Goal: Obtain resource: Download file/media

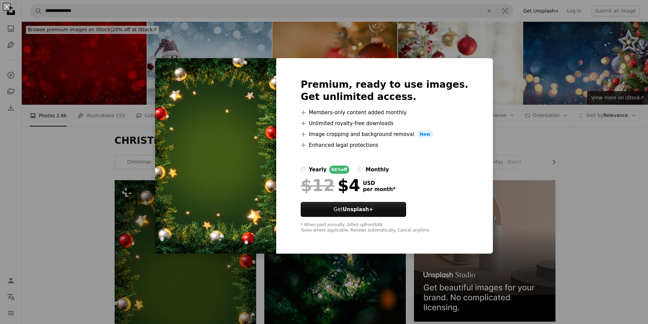
scroll to position [136, 0]
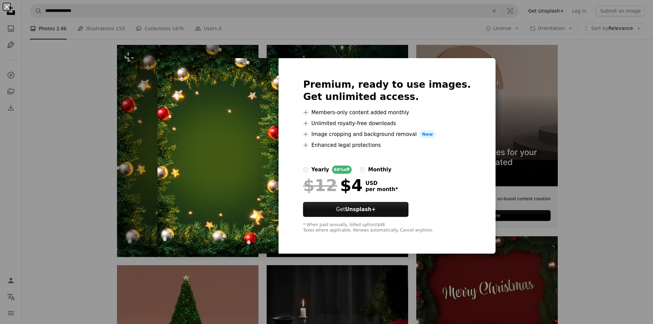
click at [7, 7] on button "An X shape" at bounding box center [7, 7] width 8 height 8
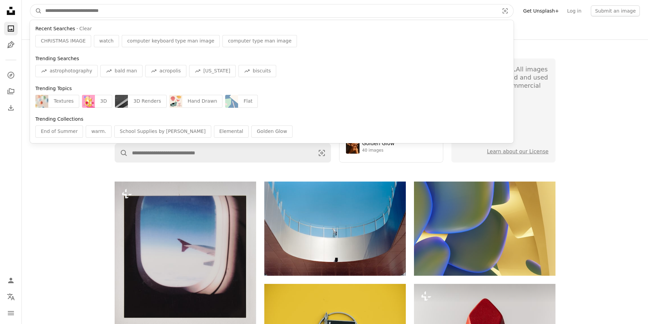
click at [235, 9] on input "Find visuals sitewide" at bounding box center [269, 10] width 455 height 13
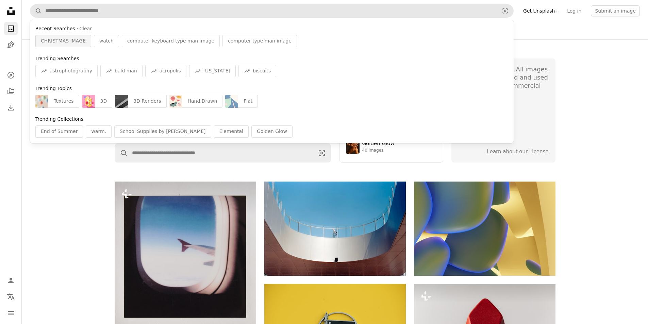
click at [71, 42] on span "CHRISTMAS IMAGE" at bounding box center [63, 41] width 45 height 7
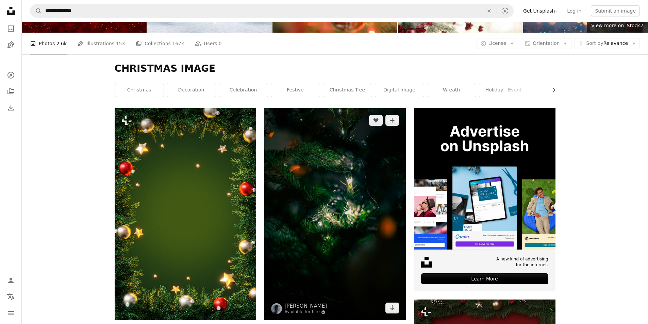
scroll to position [102, 0]
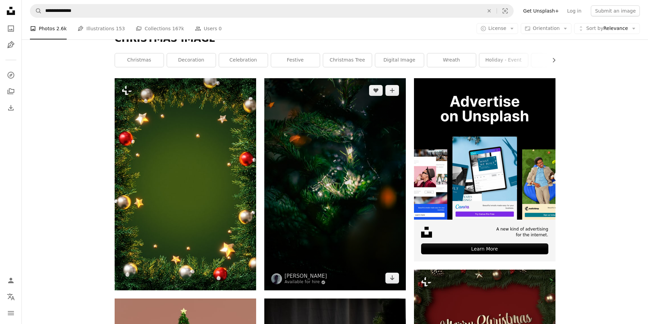
click at [363, 228] on img at bounding box center [335, 184] width 142 height 212
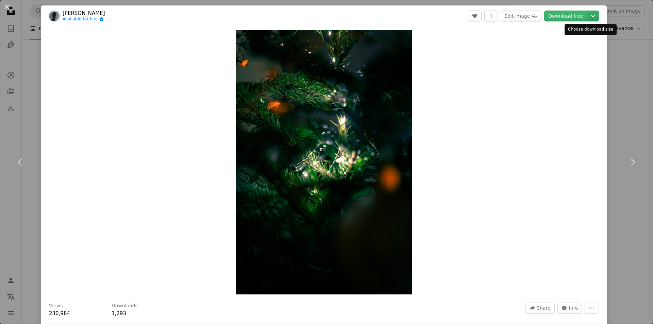
click at [588, 16] on icon "Chevron down" at bounding box center [593, 16] width 11 height 8
click at [7, 6] on dialog "An X shape Chevron left Chevron right [PERSON_NAME] Available for hire A checkm…" at bounding box center [326, 162] width 653 height 324
click at [5, 5] on button "An X shape" at bounding box center [7, 7] width 8 height 8
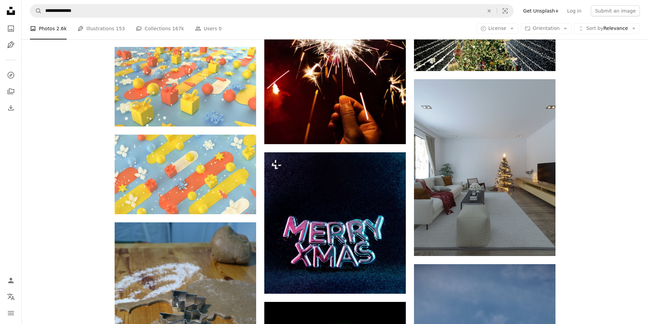
scroll to position [885, 0]
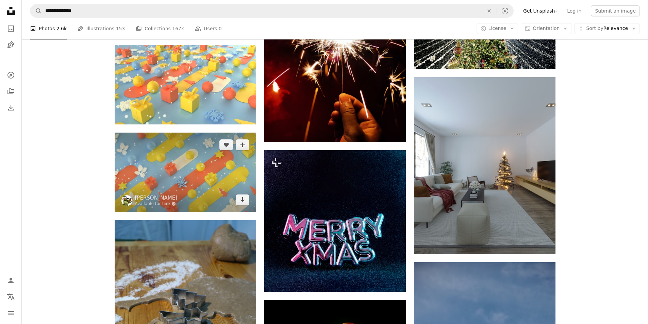
click at [202, 159] on img at bounding box center [186, 173] width 142 height 80
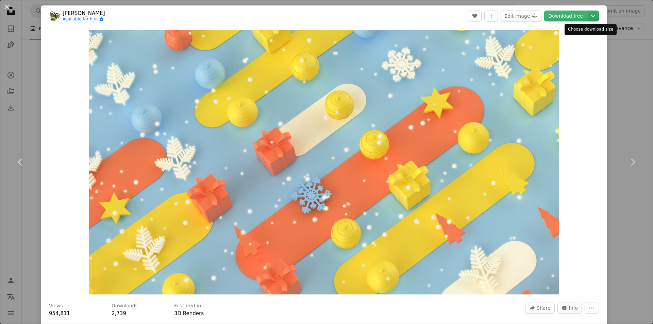
click at [588, 19] on icon "Chevron down" at bounding box center [593, 16] width 11 height 8
click at [5, 4] on button "An X shape" at bounding box center [7, 7] width 8 height 8
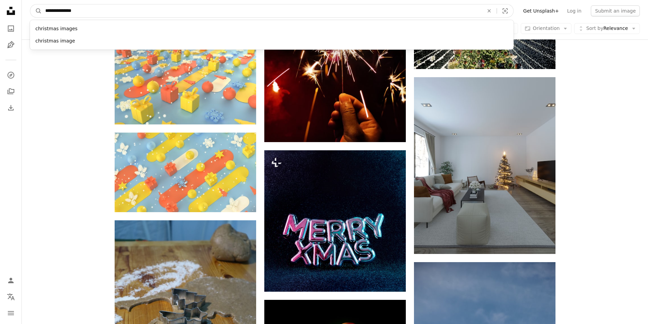
drag, startPoint x: 92, startPoint y: 14, endPoint x: 29, endPoint y: 17, distance: 62.7
click at [29, 17] on nav "**********" at bounding box center [335, 11] width 626 height 22
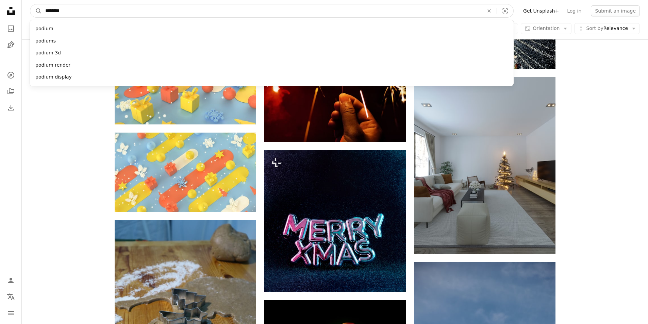
type input "*********"
click button "A magnifying glass" at bounding box center [36, 10] width 12 height 13
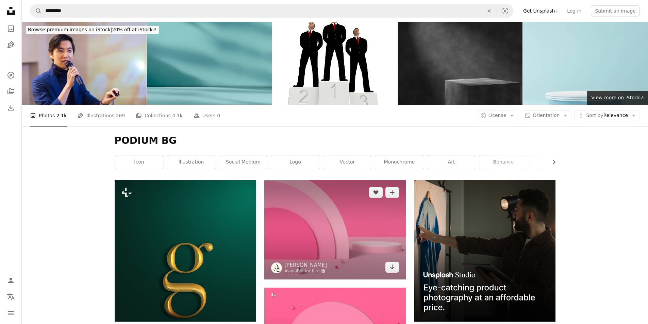
click at [351, 221] on img at bounding box center [335, 229] width 142 height 99
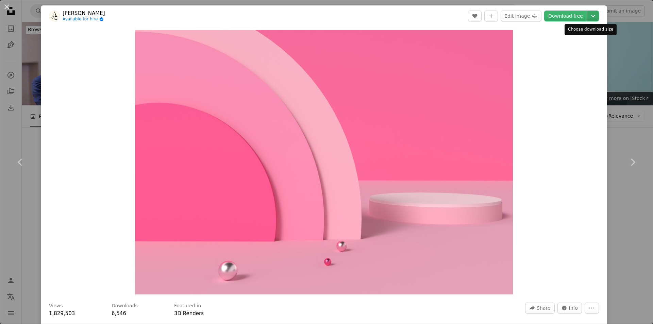
click at [588, 12] on button "Chevron down" at bounding box center [594, 16] width 12 height 11
click at [6, 6] on button "An X shape" at bounding box center [7, 7] width 8 height 8
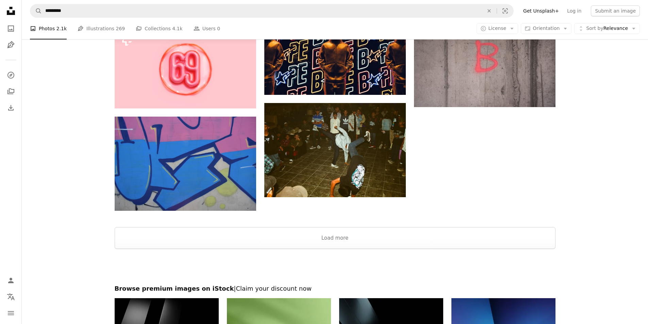
scroll to position [987, 0]
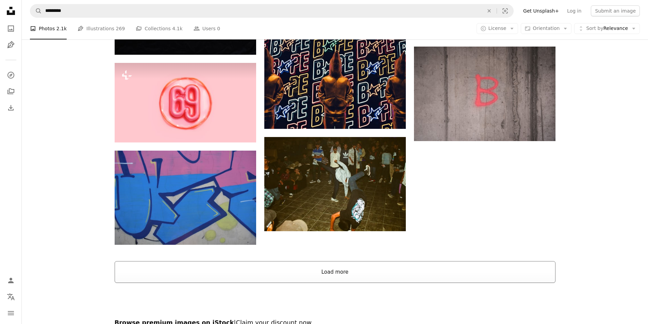
click at [357, 268] on button "Load more" at bounding box center [335, 272] width 441 height 22
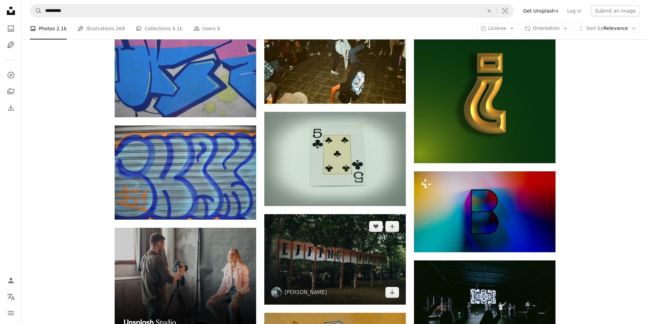
scroll to position [1123, 0]
